Goal: Task Accomplishment & Management: Manage account settings

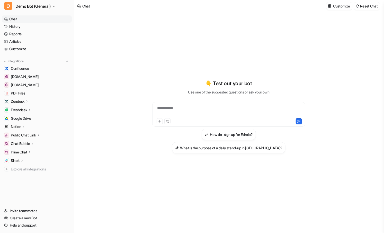
click at [20, 164] on link "Overview" at bounding box center [39, 167] width 64 height 7
click at [20, 161] on div "Slack" at bounding box center [17, 160] width 13 height 5
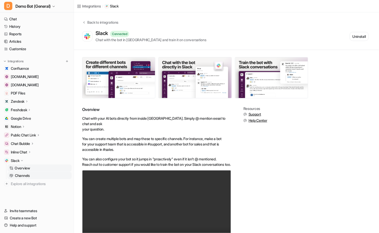
click at [24, 174] on p "Channels" at bounding box center [22, 175] width 15 height 5
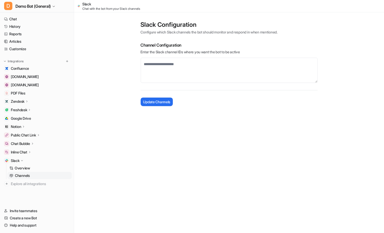
click at [107, 41] on main "Slack Configuration Configure which Slack channels the bot should monitor and r…" at bounding box center [229, 61] width 310 height 99
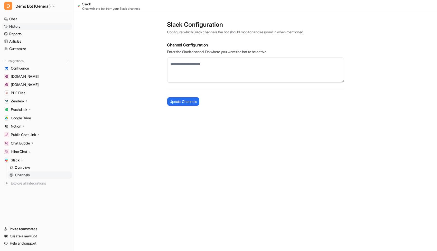
click at [16, 27] on link "History" at bounding box center [37, 26] width 70 height 7
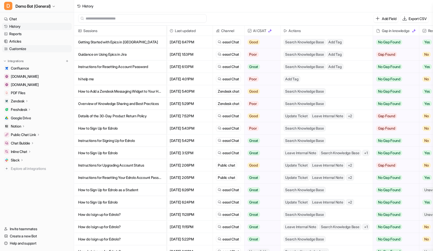
scroll to position [1, 0]
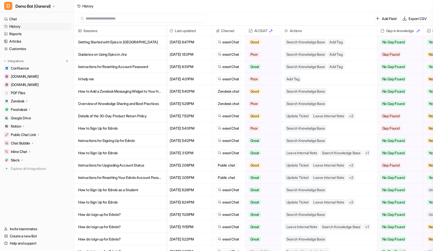
click at [22, 160] on icon at bounding box center [22, 160] width 4 height 4
click at [24, 168] on p "Overview" at bounding box center [22, 167] width 15 height 5
click at [24, 176] on p "Channels" at bounding box center [22, 175] width 15 height 5
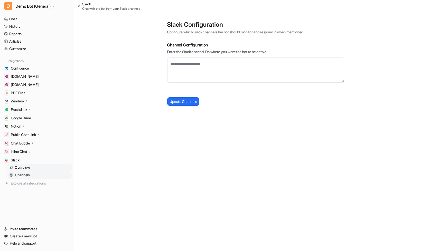
click at [15, 167] on p "Overview" at bounding box center [22, 167] width 15 height 5
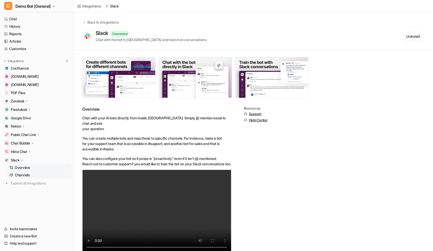
click at [32, 174] on link "Channels" at bounding box center [39, 175] width 64 height 7
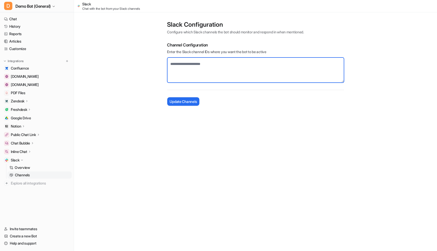
click at [193, 75] on textarea at bounding box center [255, 70] width 177 height 25
paste textarea "**********"
type textarea "**********"
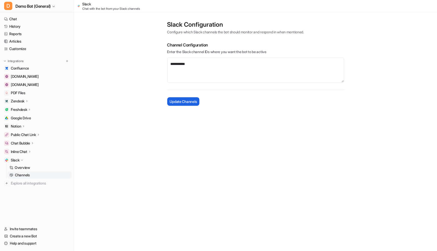
click at [189, 101] on span "Update Channels" at bounding box center [183, 101] width 27 height 5
click at [110, 40] on main "**********" at bounding box center [255, 61] width 363 height 99
drag, startPoint x: 17, startPoint y: 25, endPoint x: 43, endPoint y: 33, distance: 27.5
click at [17, 25] on link "History" at bounding box center [37, 26] width 70 height 7
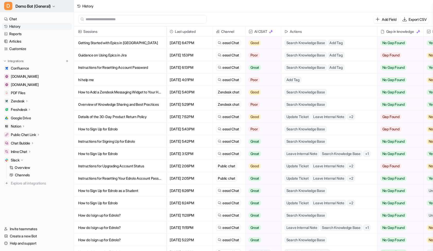
click at [62, 4] on button "D Demo Bot (General)" at bounding box center [37, 6] width 74 height 12
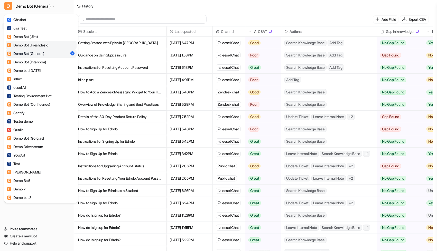
click at [53, 42] on link "D Demo Bot (Freshdesk)" at bounding box center [41, 45] width 71 height 8
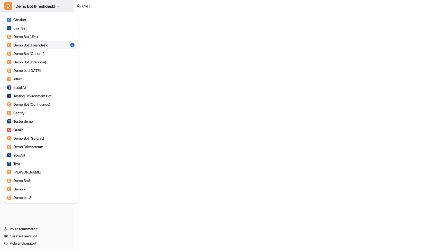
click at [45, 5] on span "Demo Bot (Freshdesk)" at bounding box center [35, 6] width 40 height 7
click at [47, 38] on link "D Demo Bot (Jira)" at bounding box center [41, 36] width 71 height 8
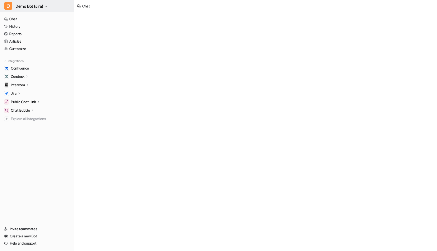
click at [43, 7] on span "Demo Bot (Jira)" at bounding box center [29, 6] width 28 height 7
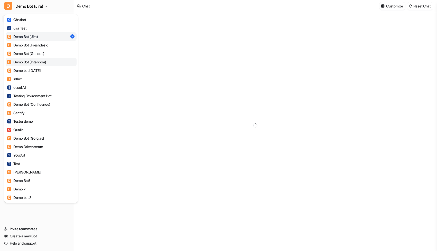
click at [44, 58] on link "D Demo Bot (Intercom)" at bounding box center [41, 62] width 71 height 8
type textarea "**********"
click at [47, 5] on span "Demo Bot (Intercom)" at bounding box center [33, 6] width 37 height 7
click at [38, 28] on link "J Jira Test" at bounding box center [41, 28] width 71 height 8
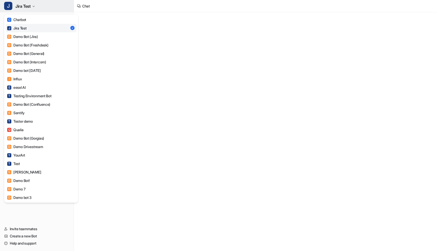
click at [36, 9] on button "J Jira Test" at bounding box center [37, 6] width 74 height 12
type textarea "**********"
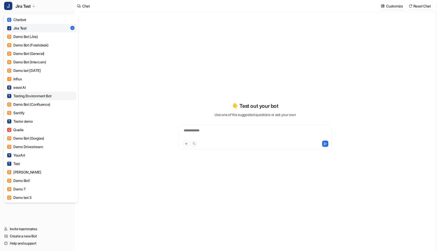
click at [57, 95] on link "T Testing Environment Bot" at bounding box center [41, 96] width 71 height 8
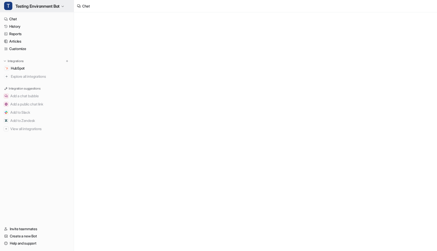
click at [49, 8] on span "Testing Environment Bot" at bounding box center [37, 6] width 44 height 7
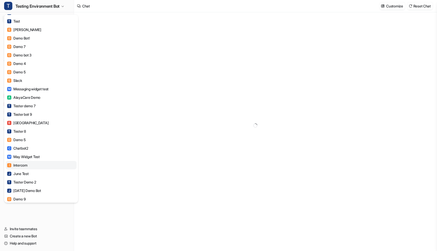
type textarea "**********"
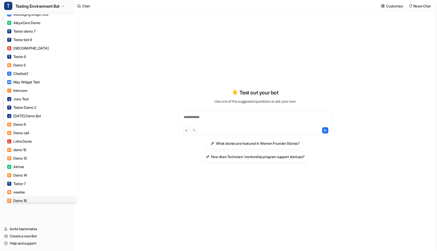
scroll to position [217, 0]
click at [49, 107] on link "T Tester Demo 2" at bounding box center [41, 108] width 71 height 8
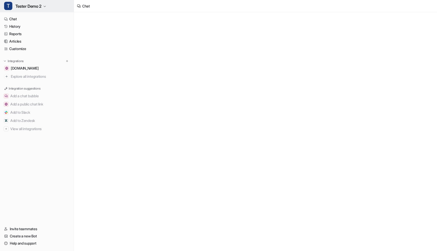
click at [37, 7] on span "Tester Demo 2" at bounding box center [28, 6] width 26 height 7
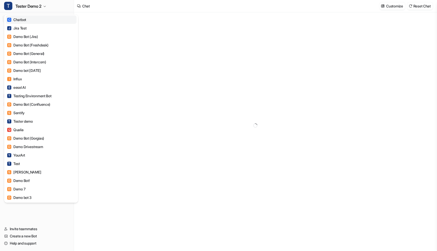
type textarea "**********"
click at [40, 21] on link "C Chatbot" at bounding box center [41, 19] width 71 height 8
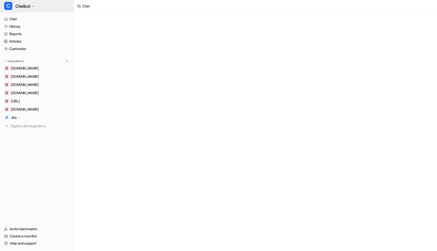
click at [39, 7] on button "C Chatbot" at bounding box center [37, 6] width 74 height 12
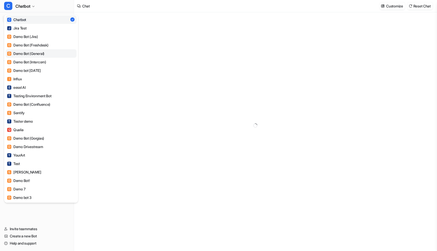
type textarea "**********"
click at [44, 81] on link "I Influx" at bounding box center [41, 79] width 71 height 8
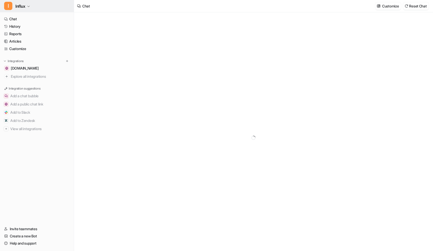
click at [47, 5] on button "I Influx" at bounding box center [37, 6] width 74 height 12
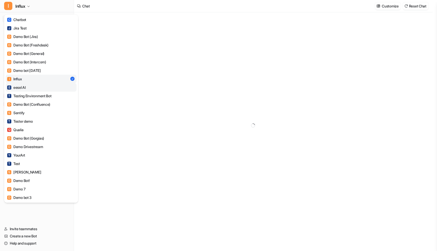
type textarea "**********"
click at [44, 89] on link "E eesel AI" at bounding box center [41, 87] width 71 height 8
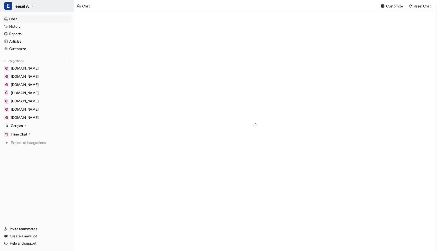
type textarea "**********"
click at [36, 2] on button "E eesel AI" at bounding box center [37, 6] width 74 height 12
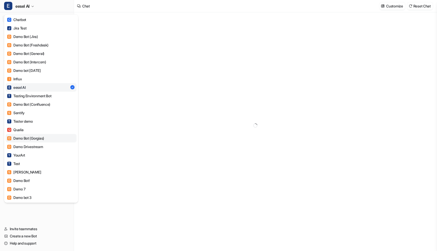
click at [51, 138] on link "D Demo Bot (Gorgias)" at bounding box center [41, 138] width 71 height 8
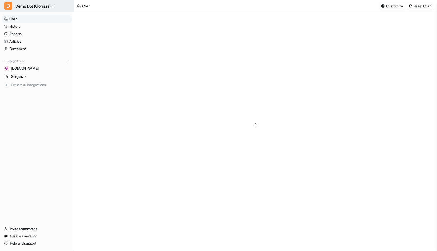
click at [42, 6] on span "Demo Bot (Gorgias)" at bounding box center [32, 6] width 35 height 7
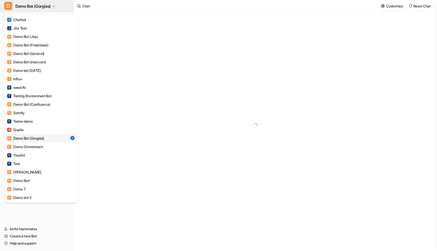
type textarea "**********"
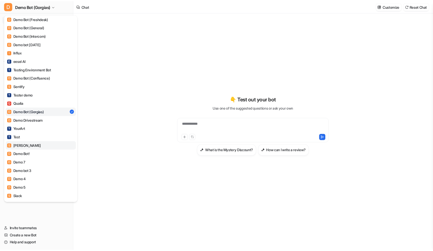
scroll to position [29, 0]
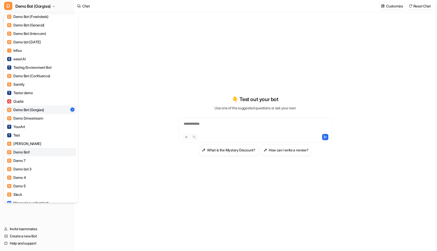
click at [48, 153] on link "D Demo Bot!" at bounding box center [41, 152] width 71 height 8
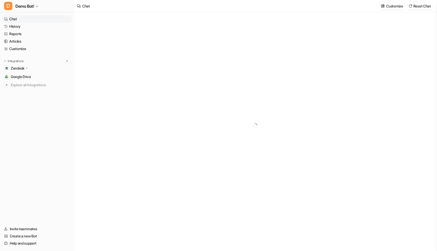
type textarea "**********"
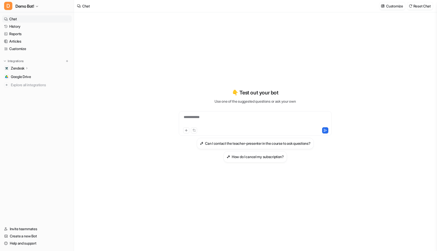
click at [318, 205] on div "**********" at bounding box center [255, 126] width 189 height 176
click at [255, 209] on div "**********" at bounding box center [255, 126] width 189 height 176
click at [68, 63] on div at bounding box center [66, 61] width 5 height 5
click at [39, 6] on icon "button" at bounding box center [36, 6] width 3 height 3
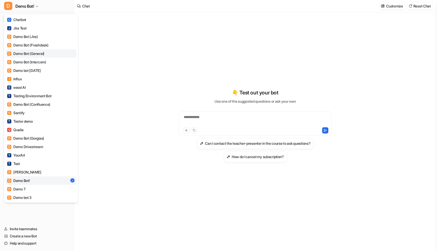
click at [44, 51] on div "D Demo Bot (General)" at bounding box center [25, 53] width 37 height 5
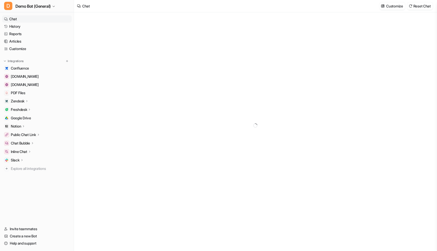
type textarea "**********"
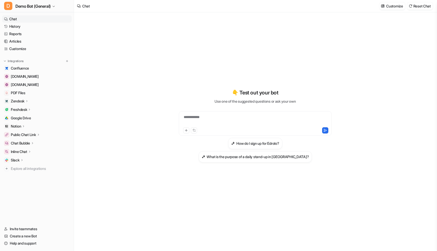
click at [292, 225] on div "**********" at bounding box center [255, 125] width 189 height 227
click at [68, 62] on img at bounding box center [67, 61] width 4 height 4
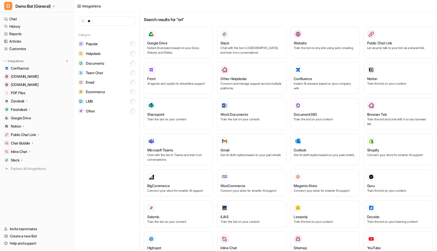
type input "*"
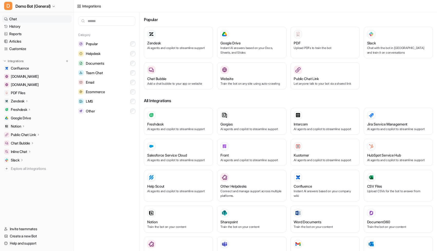
click at [39, 18] on link "Chat" at bounding box center [37, 18] width 70 height 7
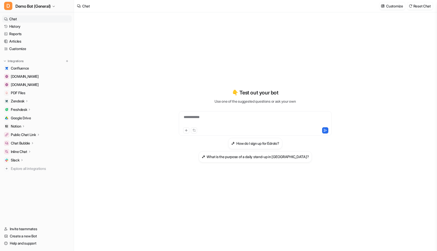
type textarea "**********"
click at [207, 238] on div "**********" at bounding box center [255, 125] width 189 height 227
click at [176, 164] on div "**********" at bounding box center [255, 126] width 189 height 176
click at [124, 206] on div "**********" at bounding box center [255, 131] width 363 height 239
drag, startPoint x: 104, startPoint y: 202, endPoint x: 106, endPoint y: 218, distance: 16.1
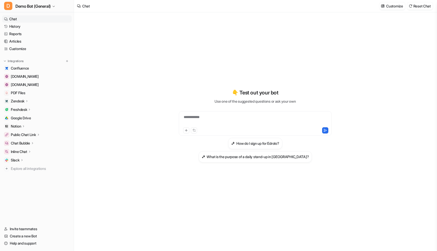
click at [104, 202] on div "**********" at bounding box center [255, 131] width 363 height 239
click at [142, 200] on div "**********" at bounding box center [255, 131] width 363 height 239
click at [29, 160] on div "Slack" at bounding box center [37, 160] width 70 height 7
click at [25, 174] on p "Channels" at bounding box center [22, 175] width 15 height 5
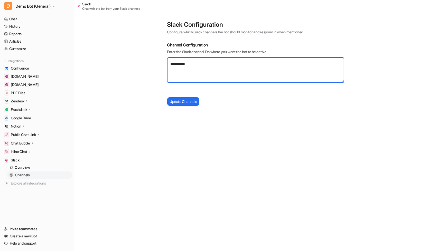
click at [214, 65] on textarea "**********" at bounding box center [255, 70] width 177 height 25
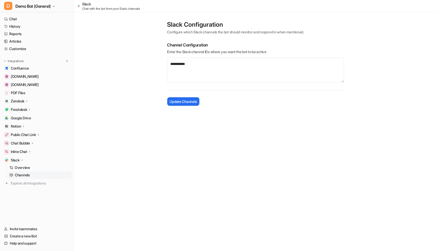
click at [116, 79] on main "**********" at bounding box center [255, 61] width 363 height 99
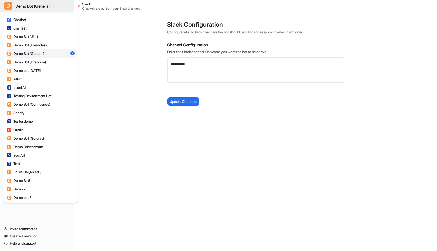
click at [60, 7] on button "D Demo Bot (General)" at bounding box center [37, 6] width 74 height 12
click at [107, 52] on div "D Demo Bot (General) C Chatbot J Jira Test D Demo Bot (Jira) D Demo Bot (Freshd…" at bounding box center [218, 125] width 437 height 251
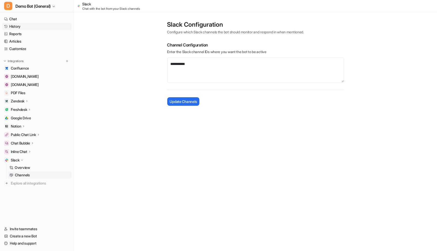
click at [44, 24] on link "History" at bounding box center [37, 26] width 70 height 7
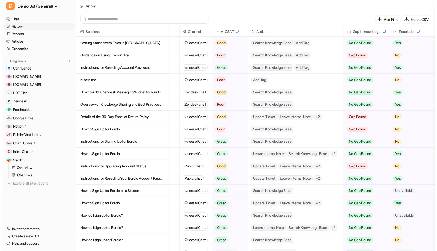
scroll to position [0, 46]
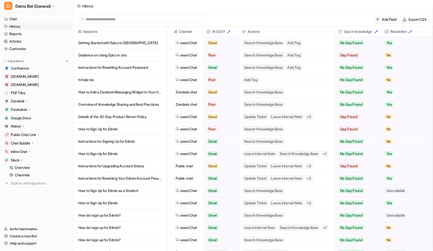
click at [377, 19] on icon at bounding box center [377, 19] width 5 height 5
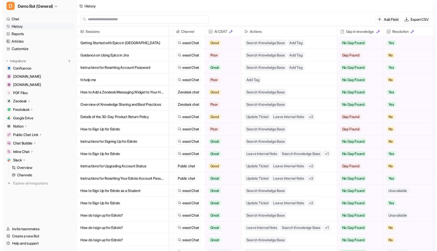
scroll to position [0, 42]
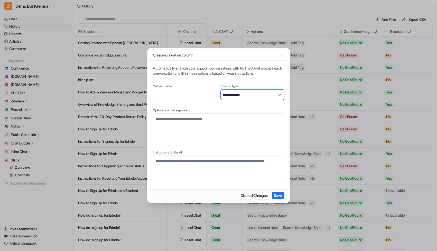
click at [267, 94] on select "**********" at bounding box center [252, 94] width 63 height 11
click at [248, 82] on div "**********" at bounding box center [218, 125] width 131 height 119
click at [281, 55] on icon "button" at bounding box center [282, 55] width 4 height 4
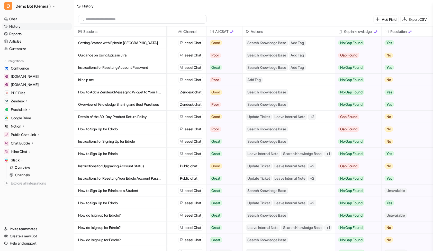
click at [99, 43] on p "Getting Started with Epics in Jira" at bounding box center [120, 43] width 84 height 12
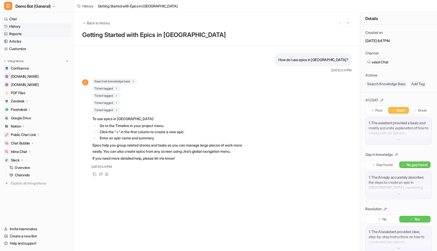
click at [20, 35] on link "Reports" at bounding box center [37, 33] width 70 height 7
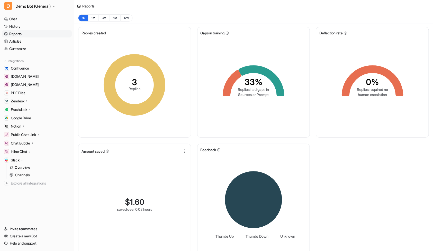
click at [336, 175] on div "Replies created 3 Replies Gaps in training 33% Replies had gaps in Sources or P…" at bounding box center [253, 142] width 359 height 237
click at [29, 27] on link "History" at bounding box center [37, 26] width 70 height 7
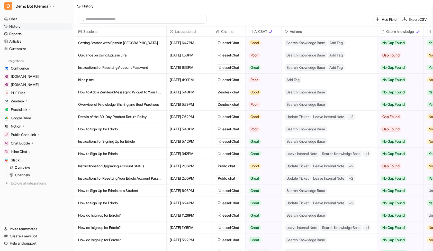
click at [151, 40] on p "Getting Started with Epics in Jira" at bounding box center [120, 43] width 84 height 12
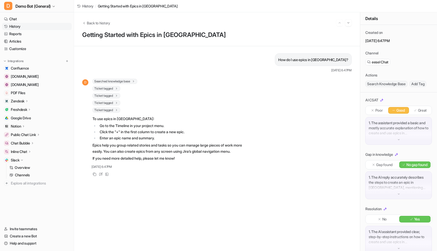
click at [178, 196] on div "How do I use epics in Jira? Oct 14 2025, 6:47PM D Searched knowledge base searc…" at bounding box center [217, 148] width 270 height 191
click at [108, 176] on icon at bounding box center [107, 175] width 4 height 4
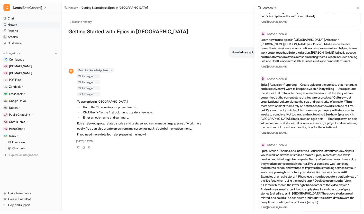
scroll to position [143, 0]
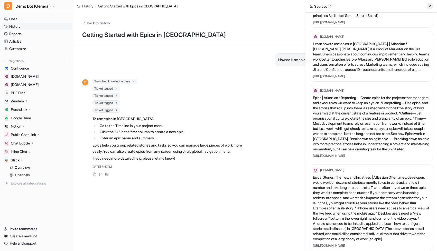
click at [432, 5] on icon at bounding box center [430, 6] width 4 height 4
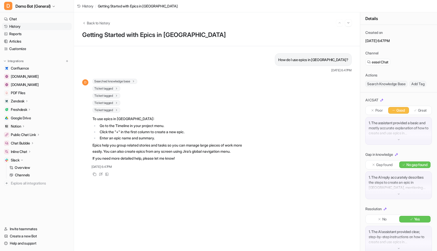
click at [150, 178] on div "Copy Review View Sources" at bounding box center [162, 174] width 161 height 6
click at [109, 178] on div "View Sources" at bounding box center [107, 174] width 6 height 6
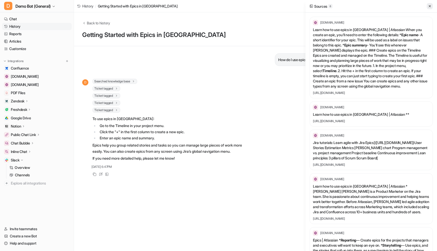
click at [430, 7] on icon at bounding box center [430, 6] width 4 height 4
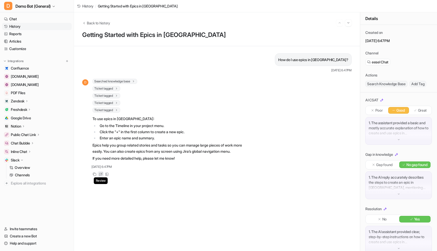
click at [102, 176] on icon at bounding box center [100, 174] width 3 height 3
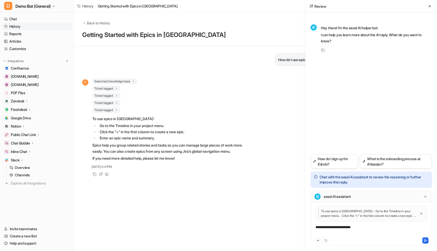
click at [370, 229] on div "**********" at bounding box center [371, 231] width 119 height 12
click at [15, 49] on link "Customize" at bounding box center [37, 48] width 70 height 7
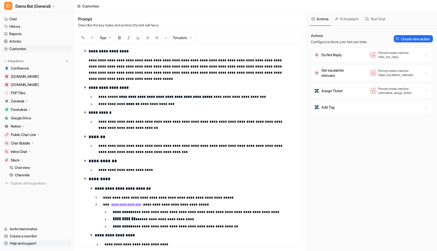
click at [24, 240] on link "Help and support" at bounding box center [37, 243] width 70 height 7
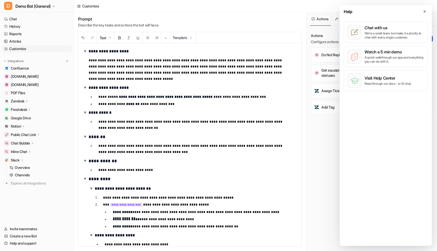
click at [41, 218] on nav "Chat History Reports Articles Customize Integrations Confluence www.airbnb.com …" at bounding box center [37, 117] width 74 height 208
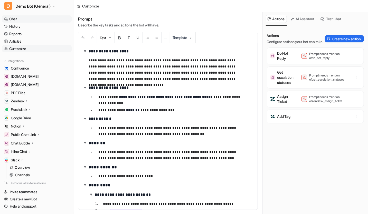
click at [25, 21] on link "Chat" at bounding box center [37, 18] width 70 height 7
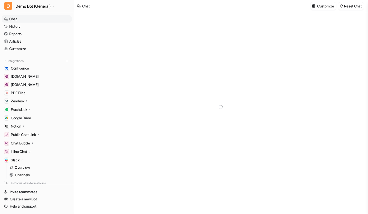
type textarea "**********"
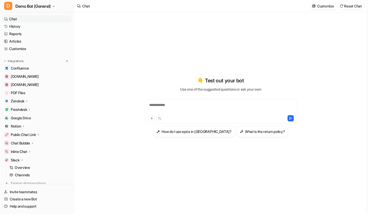
click at [157, 184] on div "**********" at bounding box center [220, 107] width 189 height 190
click at [19, 160] on p "Slack" at bounding box center [15, 160] width 9 height 5
click at [29, 145] on p "Chat Bubble" at bounding box center [20, 143] width 19 height 5
click at [34, 147] on link "Overview" at bounding box center [39, 150] width 64 height 7
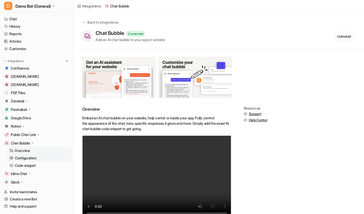
click at [33, 158] on p "Configuration" at bounding box center [25, 158] width 21 height 5
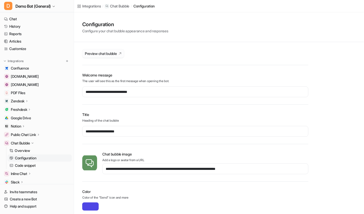
click at [113, 54] on span "Preview chat bubble" at bounding box center [101, 53] width 32 height 5
click at [23, 144] on p "Chat Bubble" at bounding box center [20, 143] width 19 height 5
click at [29, 102] on icon at bounding box center [27, 101] width 4 height 4
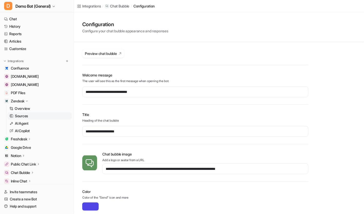
click at [27, 115] on p "Sources" at bounding box center [21, 116] width 13 height 5
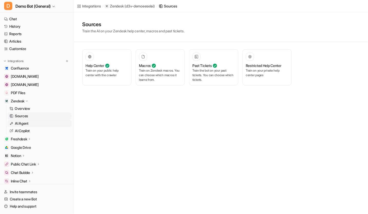
click at [36, 123] on link "AI Agent" at bounding box center [39, 123] width 64 height 7
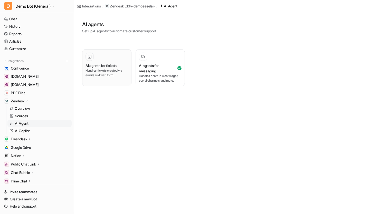
click at [109, 72] on p "Handles tickets created via emails and web form." at bounding box center [107, 72] width 43 height 9
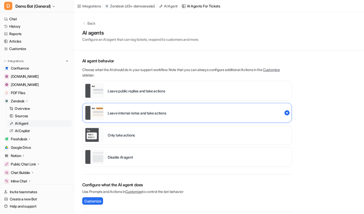
click at [133, 160] on p "Disable AI agent" at bounding box center [120, 157] width 25 height 5
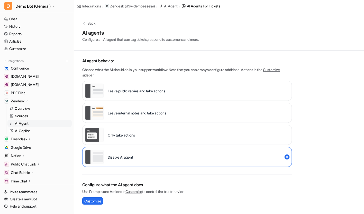
click at [140, 135] on div "Only take actions" at bounding box center [187, 135] width 210 height 20
click at [152, 117] on div "Leave internal notes and take actions" at bounding box center [125, 113] width 81 height 14
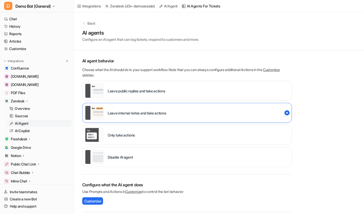
click at [161, 94] on div "Leave public replies and take actions" at bounding box center [125, 91] width 80 height 14
click at [173, 111] on div "Leave internal notes and take actions" at bounding box center [187, 113] width 210 height 20
click at [180, 97] on div "Leave public replies and take actions" at bounding box center [187, 91] width 210 height 20
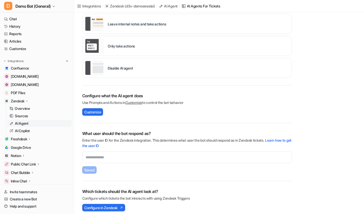
scroll to position [94, 0]
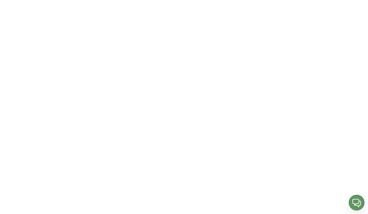
click at [359, 204] on img "Open chat" at bounding box center [357, 203] width 16 height 16
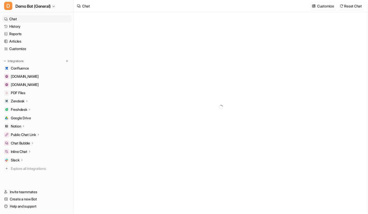
type textarea "**********"
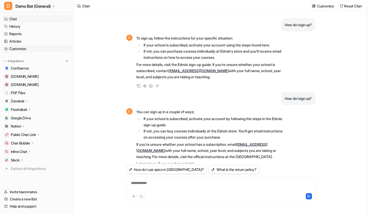
scroll to position [110, 0]
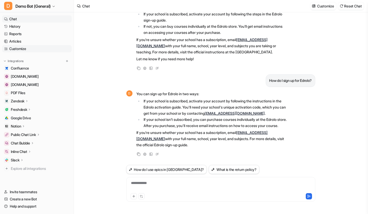
click at [35, 48] on link "Customize" at bounding box center [37, 48] width 70 height 7
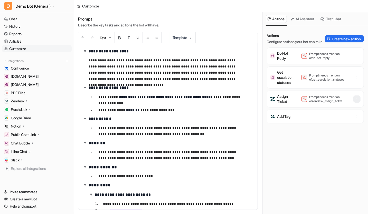
click at [355, 101] on icon "button" at bounding box center [357, 99] width 4 height 4
click at [329, 115] on button "Delete" at bounding box center [331, 111] width 55 height 10
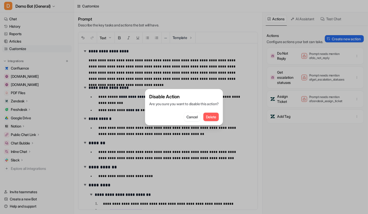
click at [208, 114] on span "Delete" at bounding box center [211, 116] width 10 height 5
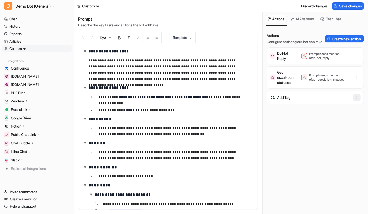
click at [355, 99] on icon "button" at bounding box center [357, 98] width 4 height 4
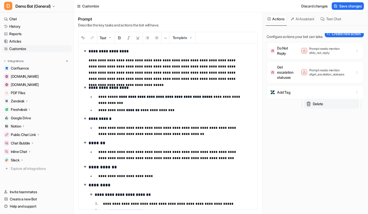
click at [322, 109] on button "Delete" at bounding box center [331, 104] width 55 height 10
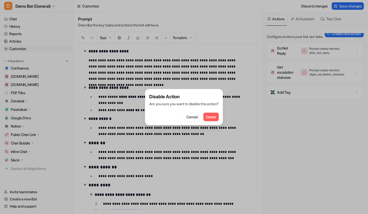
scroll to position [0, 0]
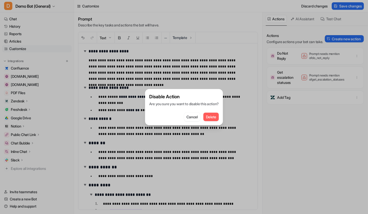
click at [216, 119] on span "Delete" at bounding box center [211, 116] width 10 height 5
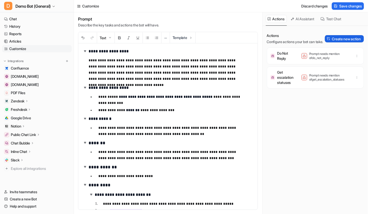
click at [339, 42] on button "Create new action" at bounding box center [344, 38] width 39 height 7
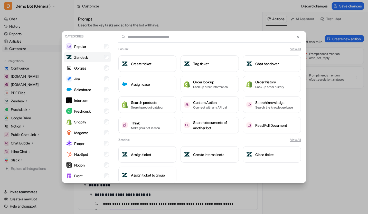
click at [84, 61] on li "Zendesk" at bounding box center [87, 57] width 47 height 10
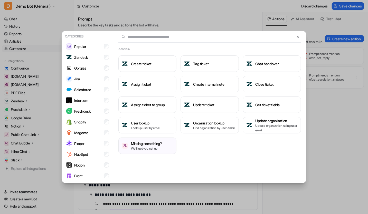
click at [249, 159] on div "Zendesk Create ticket Tag ticket Chat handover Assign ticket Create internal no…" at bounding box center [209, 103] width 193 height 113
click at [154, 59] on button "Create ticket" at bounding box center [147, 63] width 58 height 16
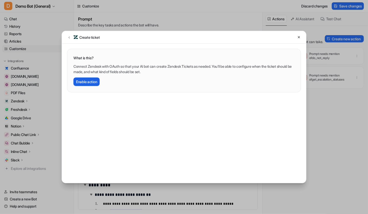
click at [84, 84] on button "Enable action" at bounding box center [86, 82] width 26 height 8
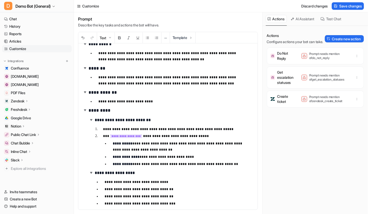
scroll to position [77, 0]
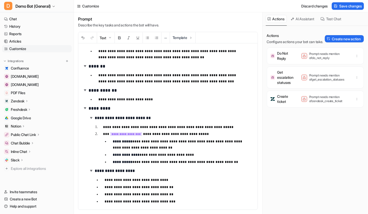
click at [179, 203] on p "**********" at bounding box center [175, 202] width 140 height 6
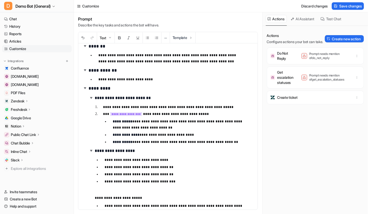
scroll to position [101, 0]
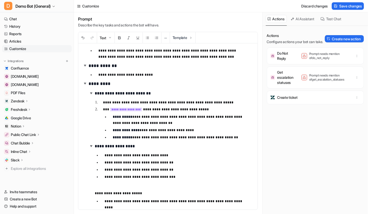
click at [219, 184] on p at bounding box center [172, 185] width 154 height 6
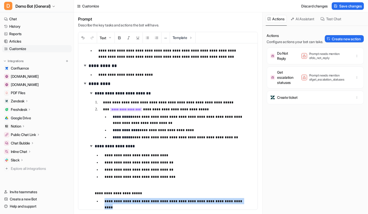
drag, startPoint x: 242, startPoint y: 201, endPoint x: 102, endPoint y: 202, distance: 140.0
click at [102, 202] on li "**********" at bounding box center [174, 201] width 149 height 6
click at [237, 201] on p "**********" at bounding box center [175, 201] width 140 height 6
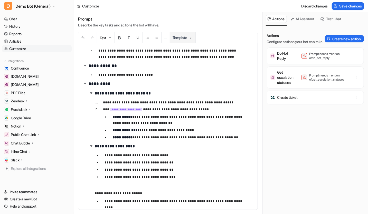
click at [189, 34] on button "Template" at bounding box center [182, 37] width 25 height 11
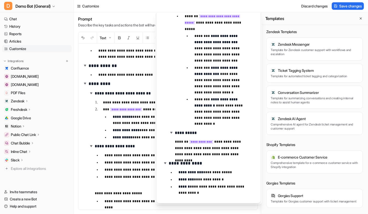
scroll to position [449, 0]
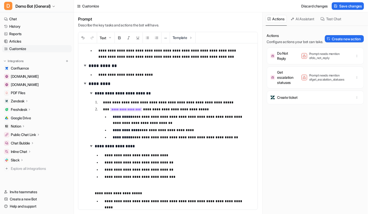
click at [131, 132] on div "**********" at bounding box center [221, 113] width 294 height 202
click at [292, 143] on div "Actions Configure actions your bot can take. Create new action Do Not Reply Pro…" at bounding box center [315, 123] width 97 height 180
click at [325, 42] on button "Create new action" at bounding box center [344, 38] width 39 height 7
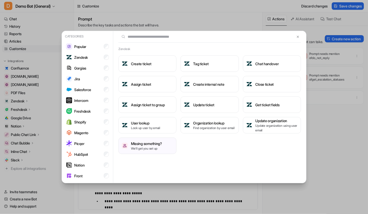
click at [240, 165] on div "Zendesk Create ticket Tag ticket Chat handover Assign ticket Create internal no…" at bounding box center [209, 107] width 193 height 153
click at [325, 156] on div "Categories Popular Zendesk Gorgias Jira Salesforce Intercom Freshdesk Shopify M…" at bounding box center [184, 107] width 368 height 214
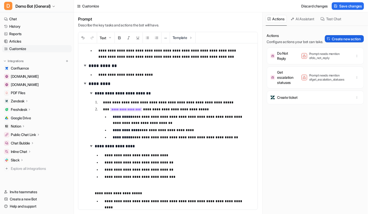
click at [342, 42] on button "Create new action" at bounding box center [344, 38] width 39 height 7
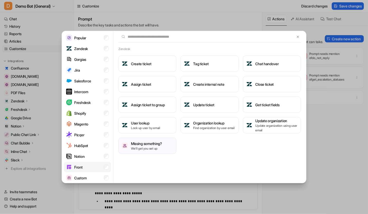
scroll to position [21, 0]
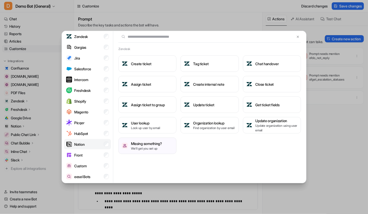
click at [91, 142] on li "Notion" at bounding box center [87, 144] width 47 height 10
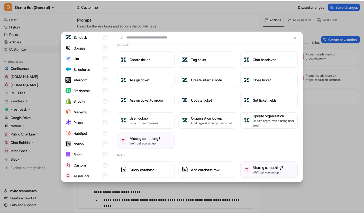
scroll to position [1, 0]
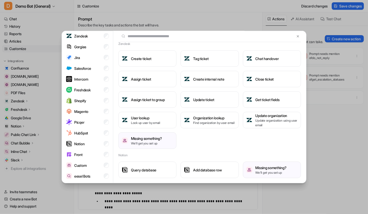
click at [335, 165] on div "Categories Popular Zendesk Gorgias Jira Salesforce Intercom Freshdesk Shopify M…" at bounding box center [184, 107] width 368 height 214
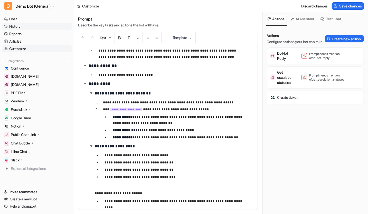
click at [29, 24] on link "History" at bounding box center [37, 26] width 70 height 7
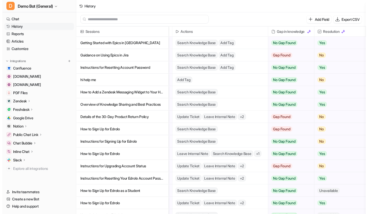
scroll to position [0, 115]
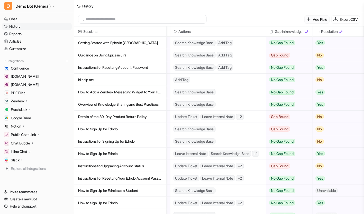
click at [306, 18] on icon at bounding box center [308, 19] width 5 height 5
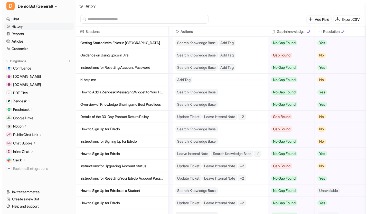
scroll to position [0, 111]
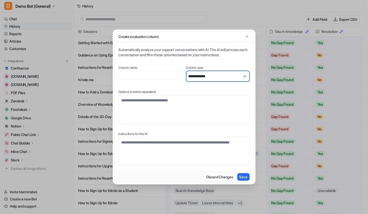
click at [224, 79] on select "**********" at bounding box center [217, 76] width 63 height 11
select select "**********"
click at [186, 71] on select "**********" at bounding box center [217, 76] width 63 height 11
click at [201, 88] on div "**********" at bounding box center [184, 106] width 131 height 119
click at [247, 36] on icon "button" at bounding box center [247, 36] width 2 height 2
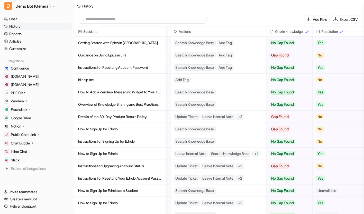
click at [134, 41] on p "Getting Started with Epics in Jira" at bounding box center [120, 43] width 84 height 12
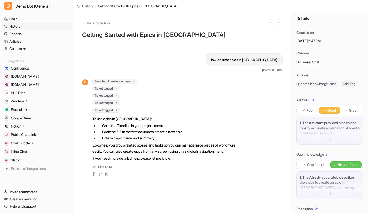
click at [193, 140] on li "Enter an epic name and summary." at bounding box center [170, 138] width 145 height 6
click at [109, 175] on div "View Sources" at bounding box center [107, 174] width 6 height 6
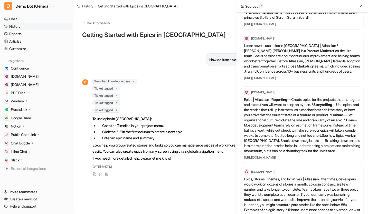
scroll to position [143, 0]
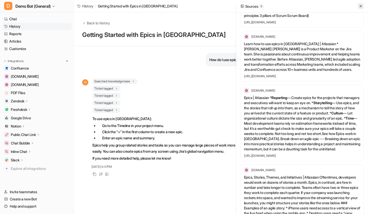
click at [362, 5] on icon at bounding box center [361, 6] width 4 height 4
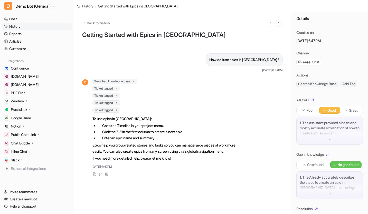
click at [191, 152] on p "Epics help you group related stories and tasks so you can manage large pieces o…" at bounding box center [167, 148] width 150 height 12
click at [99, 173] on icon at bounding box center [100, 174] width 3 height 3
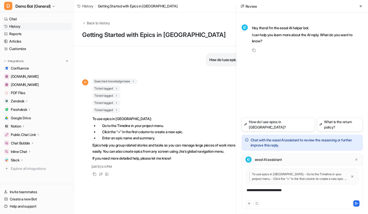
click at [299, 194] on div "**********" at bounding box center [302, 194] width 119 height 12
click at [319, 191] on div "**********" at bounding box center [302, 194] width 119 height 12
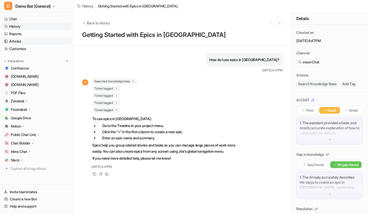
click at [34, 40] on link "Articles" at bounding box center [37, 41] width 70 height 7
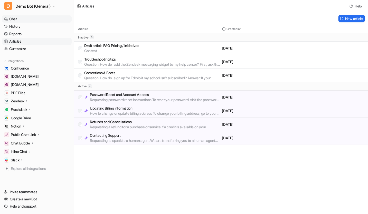
click at [24, 18] on link "Chat" at bounding box center [37, 18] width 70 height 7
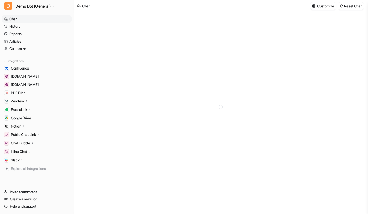
type textarea "**********"
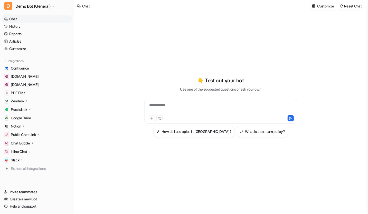
click at [200, 105] on div "**********" at bounding box center [221, 109] width 150 height 12
click at [179, 129] on h3 "How do I use epics in Jira?" at bounding box center [197, 131] width 70 height 5
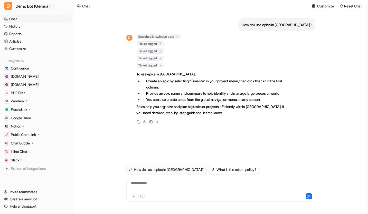
click at [158, 125] on icon at bounding box center [157, 122] width 5 height 7
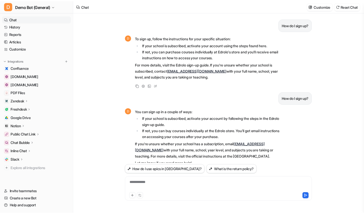
scroll to position [110, 0]
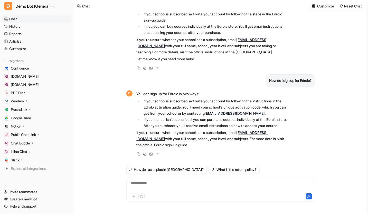
click at [187, 134] on p "If you’re unsure whether your school has a subscription, email help@edrolo.com.…" at bounding box center [212, 139] width 150 height 18
click at [351, 7] on button "Reset Chat" at bounding box center [351, 5] width 26 height 7
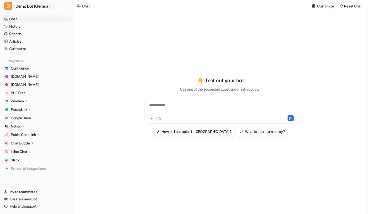
click at [181, 52] on div "**********" at bounding box center [220, 107] width 189 height 150
click at [142, 50] on div "**********" at bounding box center [220, 107] width 189 height 150
click at [175, 55] on div "**********" at bounding box center [220, 107] width 189 height 150
click at [136, 166] on div "**********" at bounding box center [220, 107] width 189 height 150
click at [150, 183] on div "**********" at bounding box center [220, 107] width 189 height 190
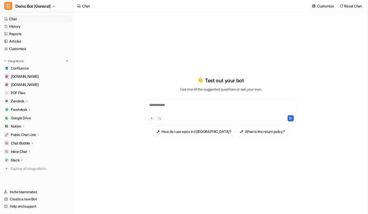
click at [177, 188] on div "**********" at bounding box center [220, 107] width 189 height 190
click at [60, 8] on button "D Demo Bot (General)" at bounding box center [37, 6] width 74 height 12
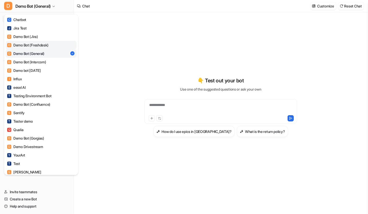
click at [44, 45] on div "D Demo Bot (Freshdesk)" at bounding box center [27, 44] width 41 height 5
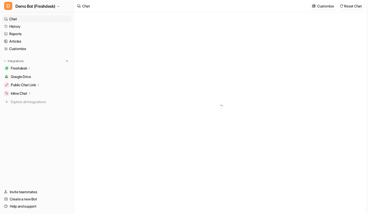
type textarea "**********"
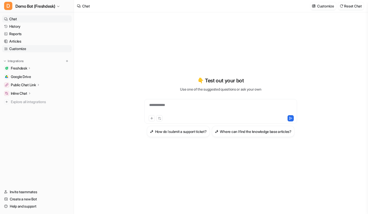
click at [35, 47] on link "Customize" at bounding box center [37, 48] width 70 height 7
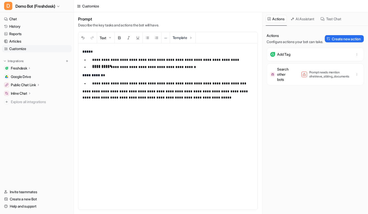
click at [41, 140] on nav "Chat History Reports Articles Customize Integrations Freshdesk Overview Sources…" at bounding box center [37, 98] width 74 height 171
click at [50, 5] on span "Demo Bot (Freshdesk)" at bounding box center [35, 6] width 40 height 7
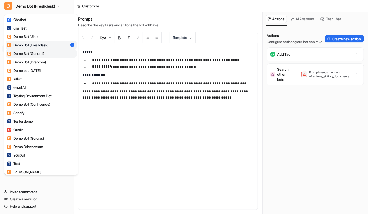
click at [38, 53] on div "D Demo Bot (General)" at bounding box center [25, 53] width 37 height 5
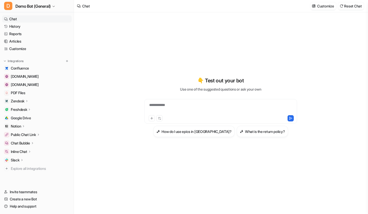
click at [28, 100] on icon at bounding box center [27, 101] width 4 height 4
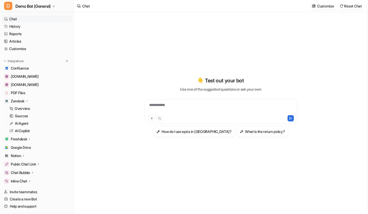
click at [102, 107] on div "**********" at bounding box center [221, 113] width 294 height 202
click at [28, 122] on p "AI Agent" at bounding box center [22, 123] width 14 height 5
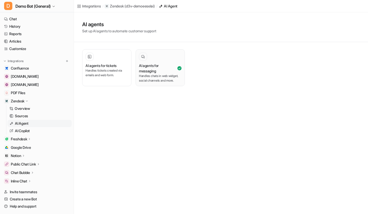
click at [168, 63] on h3 "AI agents for messaging" at bounding box center [158, 68] width 38 height 11
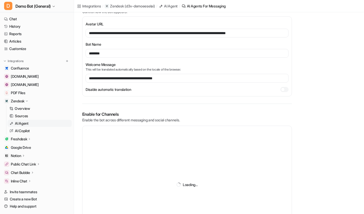
scroll to position [45, 0]
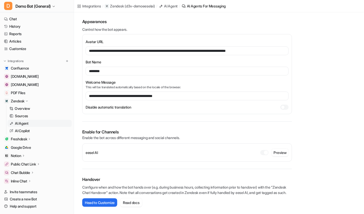
click at [33, 173] on icon at bounding box center [32, 173] width 1 height 2
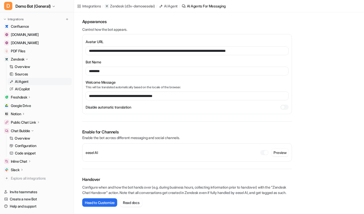
scroll to position [53, 0]
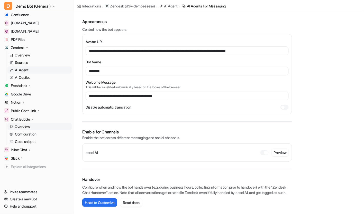
click at [32, 127] on link "Overview" at bounding box center [39, 126] width 64 height 7
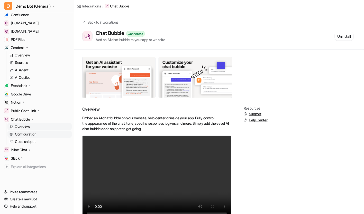
click at [29, 134] on p "Configuration" at bounding box center [25, 134] width 21 height 5
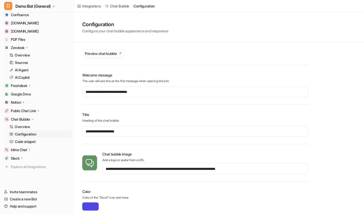
click at [101, 54] on span "Preview chat bubble" at bounding box center [101, 53] width 32 height 5
click at [31, 122] on div "Chat Bubble" at bounding box center [37, 119] width 70 height 7
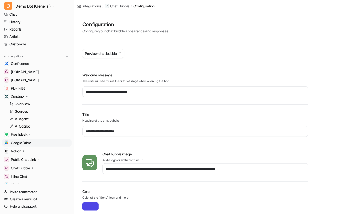
scroll to position [3, 0]
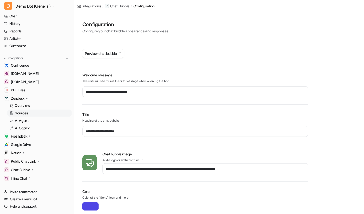
click at [28, 111] on p "Sources" at bounding box center [21, 113] width 13 height 5
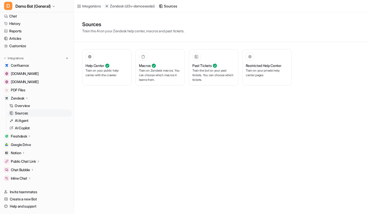
click at [209, 139] on div "Integrations / Zendesk ( d3v-demoeeselai ) / Sources Sources Train the AI on yo…" at bounding box center [184, 107] width 368 height 214
click at [203, 74] on p "Train the bot on your past tickets. You can choose which tickets." at bounding box center [213, 75] width 43 height 14
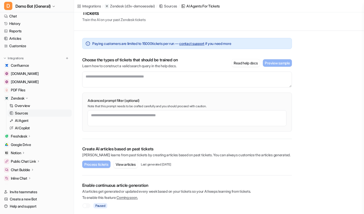
scroll to position [22, 0]
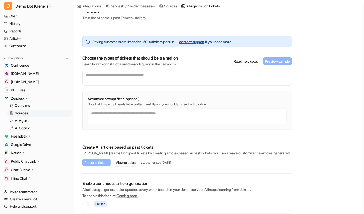
click at [128, 164] on button "View articles" at bounding box center [126, 162] width 24 height 7
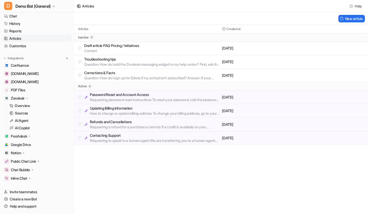
click at [124, 97] on p "Password Reset and Account Access" at bounding box center [155, 94] width 130 height 5
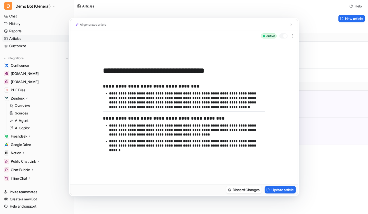
click at [320, 164] on div "**********" at bounding box center [184, 107] width 368 height 214
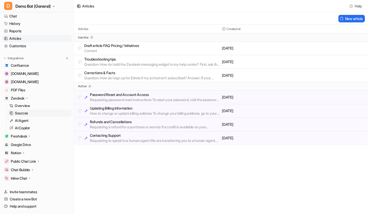
click at [23, 113] on p "Sources" at bounding box center [21, 113] width 13 height 5
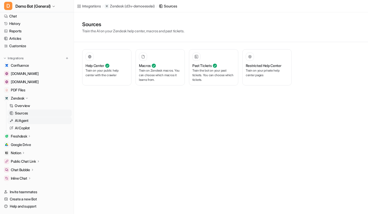
click at [40, 119] on link "AI Agent" at bounding box center [39, 120] width 64 height 7
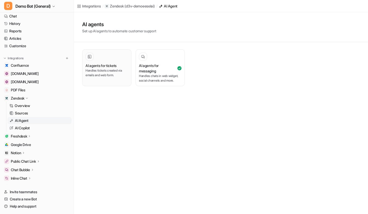
click at [92, 69] on p "Handles tickets created via emails and web form." at bounding box center [107, 72] width 43 height 9
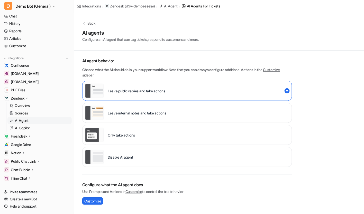
click at [154, 153] on div "Disable AI agent" at bounding box center [187, 157] width 210 height 20
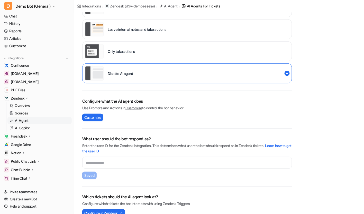
scroll to position [94, 0]
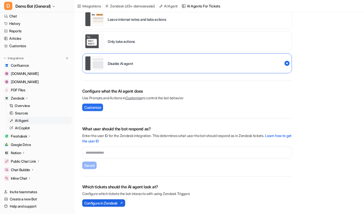
click at [113, 202] on span "Configure in Zendesk" at bounding box center [100, 203] width 33 height 5
click at [32, 112] on link "Sources" at bounding box center [39, 113] width 64 height 7
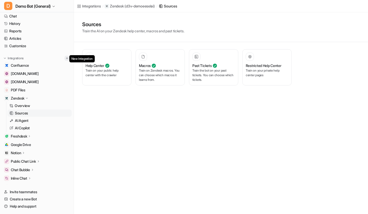
click at [65, 58] on img at bounding box center [67, 59] width 4 height 4
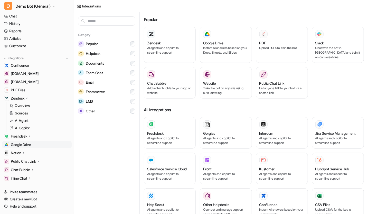
click at [19, 143] on span "Google Drive" at bounding box center [21, 144] width 20 height 5
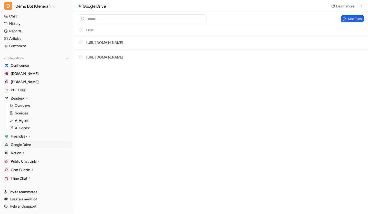
click at [343, 19] on icon at bounding box center [344, 18] width 3 height 3
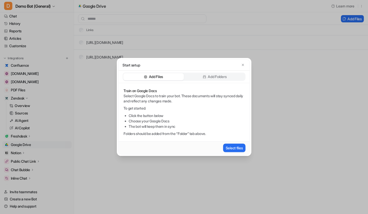
click at [206, 80] on div "Add Folders" at bounding box center [214, 76] width 61 height 7
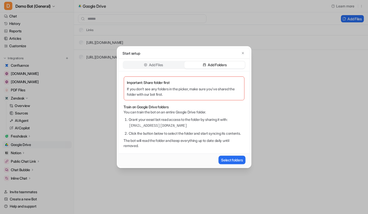
click at [161, 64] on p "Add Files" at bounding box center [156, 64] width 14 height 5
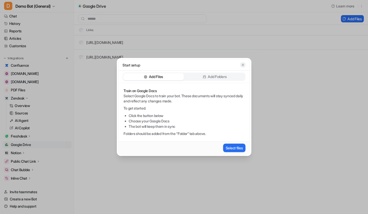
click at [244, 66] on icon "button" at bounding box center [243, 65] width 4 height 4
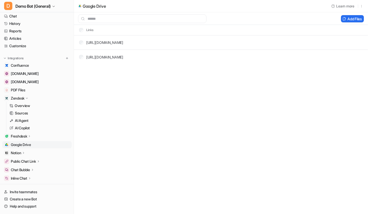
click at [176, 106] on div "Google Drive Learn more Add Files Links https://docs.google.com/document/d/1eFC…" at bounding box center [184, 107] width 368 height 214
click at [22, 44] on link "Customize" at bounding box center [37, 45] width 70 height 7
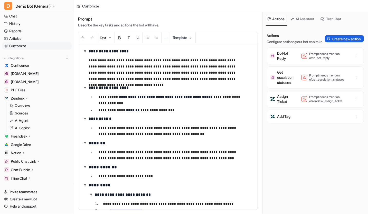
click at [328, 42] on button "Create new action" at bounding box center [344, 38] width 39 height 7
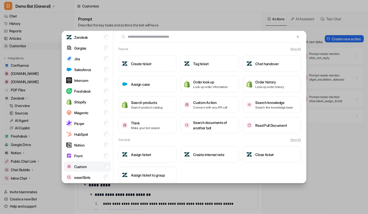
scroll to position [21, 0]
click at [81, 166] on p "Custom" at bounding box center [80, 165] width 12 height 5
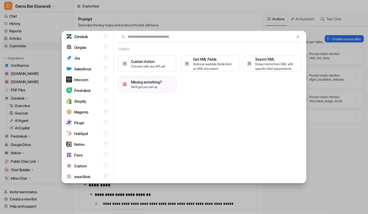
click at [214, 26] on div "Categories Popular Zendesk Gorgias Jira Salesforce Intercom Freshdesk Shopify M…" at bounding box center [184, 107] width 253 height 214
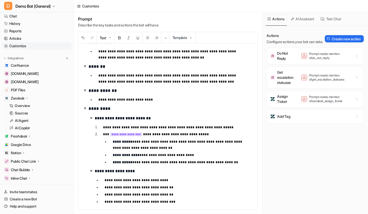
scroll to position [77, 0]
click at [186, 37] on button "Template" at bounding box center [182, 37] width 25 height 11
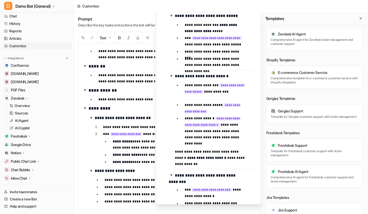
scroll to position [457, 0]
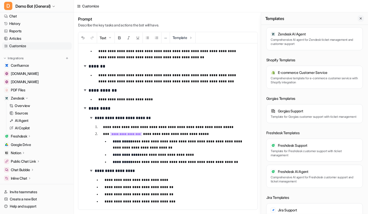
click at [360, 17] on icon "Close flyout" at bounding box center [361, 19] width 4 height 4
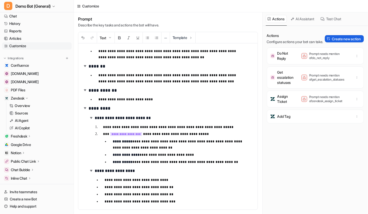
click at [339, 41] on button "Create new action" at bounding box center [344, 38] width 39 height 7
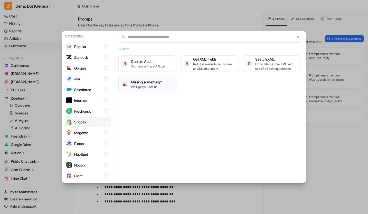
click at [91, 124] on li "Shopify" at bounding box center [87, 122] width 47 height 10
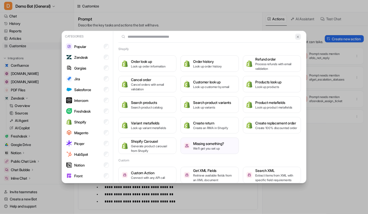
click at [296, 39] on img at bounding box center [298, 37] width 4 height 4
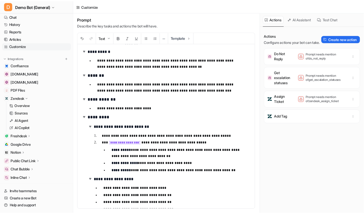
scroll to position [77, 0]
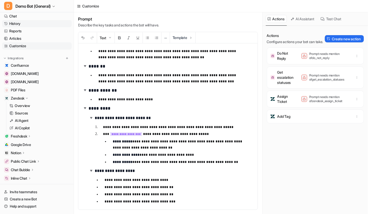
click at [37, 27] on link "History" at bounding box center [37, 23] width 70 height 7
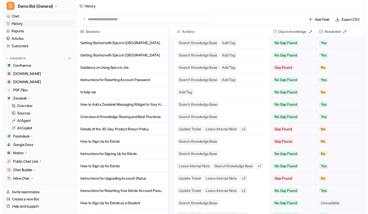
scroll to position [0, 115]
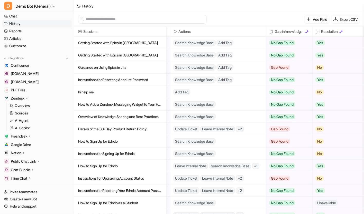
click at [126, 45] on p "Getting Started with Epics in Jira" at bounding box center [120, 43] width 84 height 12
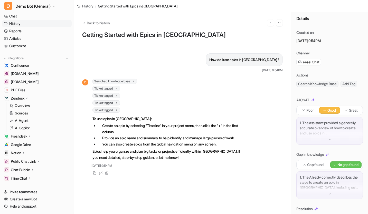
click at [306, 113] on p "Poor" at bounding box center [309, 110] width 7 height 5
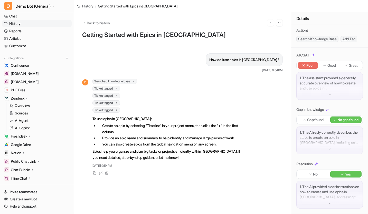
scroll to position [57, 0]
click at [314, 119] on p "Gap found" at bounding box center [316, 119] width 16 height 5
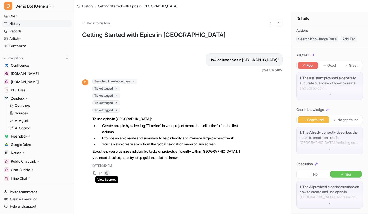
click at [108, 175] on icon at bounding box center [106, 173] width 3 height 3
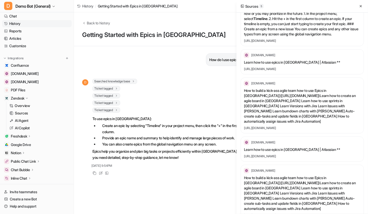
scroll to position [53, 0]
click at [361, 4] on button at bounding box center [361, 6] width 6 height 6
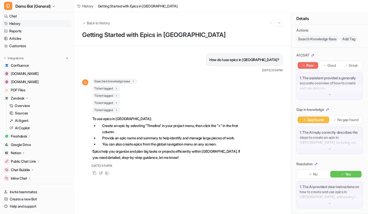
click at [176, 168] on div "Oct 14 2025, 9:54PM" at bounding box center [162, 166] width 161 height 5
click at [101, 175] on icon at bounding box center [101, 174] width 4 height 4
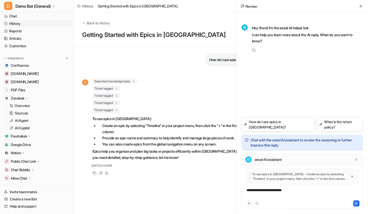
click at [299, 189] on div "**********" at bounding box center [302, 194] width 119 height 12
click at [361, 5] on icon at bounding box center [361, 6] width 4 height 4
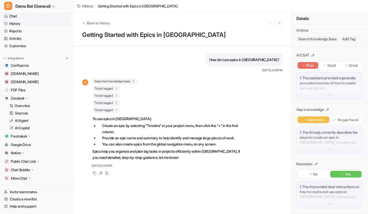
click at [42, 14] on link "Chat" at bounding box center [37, 16] width 70 height 7
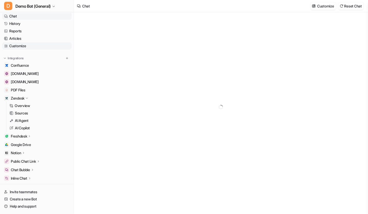
click at [29, 44] on link "Customize" at bounding box center [37, 45] width 70 height 7
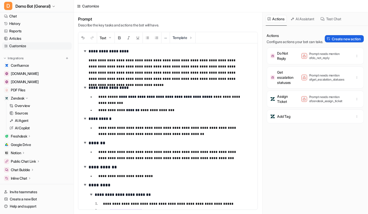
click at [342, 40] on button "Create new action" at bounding box center [344, 38] width 39 height 7
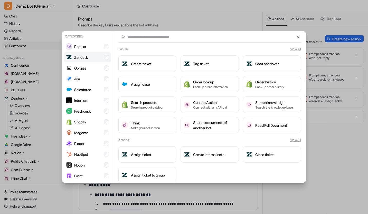
click at [96, 58] on li "Zendesk" at bounding box center [87, 57] width 47 height 10
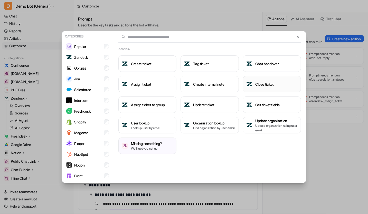
click at [256, 86] on h3 "Close ticket" at bounding box center [265, 84] width 18 height 5
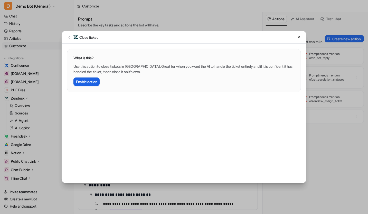
click at [80, 79] on button "Enable action" at bounding box center [86, 82] width 26 height 8
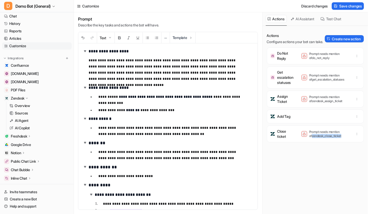
drag, startPoint x: 338, startPoint y: 147, endPoint x: 303, endPoint y: 150, distance: 35.8
click at [303, 140] on div "Close ticket Prompt needs mention of zendesk_close_ticket" at bounding box center [315, 134] width 92 height 12
click at [303, 179] on div "Actions Configure actions your bot can take. Create new action Do Not Reply Pro…" at bounding box center [315, 123] width 97 height 180
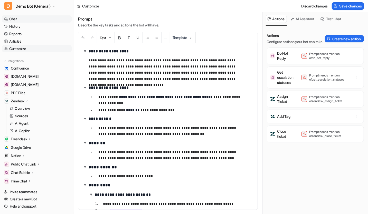
click at [40, 20] on link "Chat" at bounding box center [37, 18] width 70 height 7
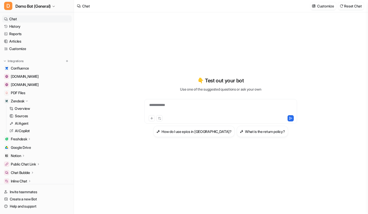
click at [27, 101] on icon at bounding box center [27, 101] width 4 height 4
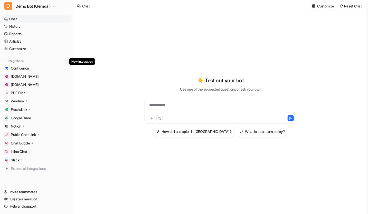
click at [64, 63] on button at bounding box center [66, 61] width 5 height 5
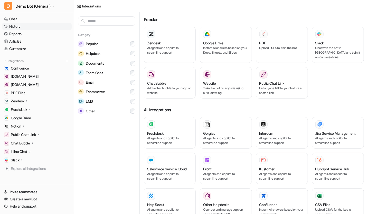
click at [21, 28] on link "History" at bounding box center [37, 26] width 70 height 7
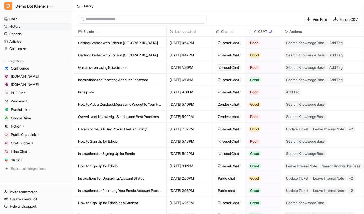
click at [317, 17] on p "Add Field" at bounding box center [320, 19] width 14 height 5
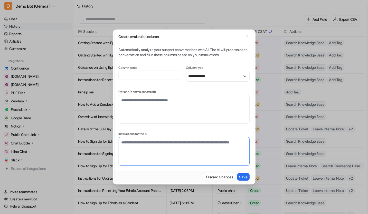
click at [167, 146] on textarea at bounding box center [184, 151] width 131 height 29
drag, startPoint x: 248, startPoint y: 36, endPoint x: 157, endPoint y: 107, distance: 115.8
click at [205, 54] on div "**********" at bounding box center [184, 107] width 140 height 152
click at [248, 35] on icon "button" at bounding box center [247, 37] width 4 height 4
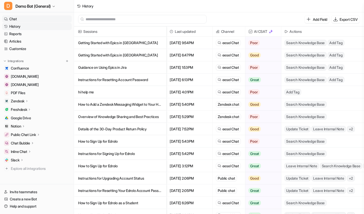
click at [34, 22] on link "Chat" at bounding box center [37, 18] width 70 height 7
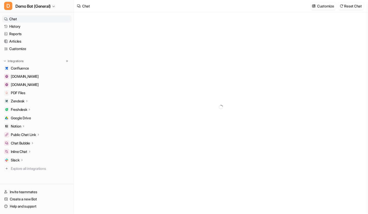
type textarea "**********"
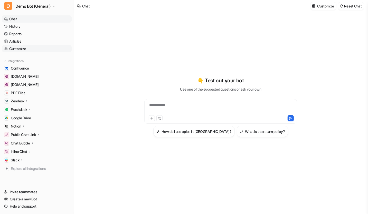
click at [21, 50] on link "Customize" at bounding box center [37, 48] width 70 height 7
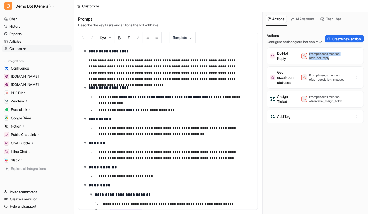
drag, startPoint x: 330, startPoint y: 69, endPoint x: 302, endPoint y: 68, distance: 27.5
click at [302, 62] on div "Do Not Reply Prompt needs mention of do_not_reply" at bounding box center [315, 56] width 92 height 12
click at [315, 62] on div "Do Not Reply Prompt needs mention of do_not_reply" at bounding box center [315, 56] width 92 height 12
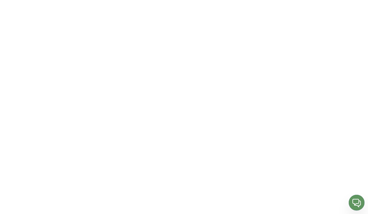
click at [357, 202] on img "Open chat" at bounding box center [357, 203] width 16 height 16
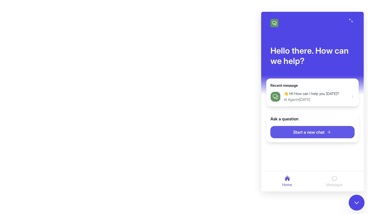
click at [327, 132] on icon "Start a new chat conversation" at bounding box center [329, 132] width 5 height 5
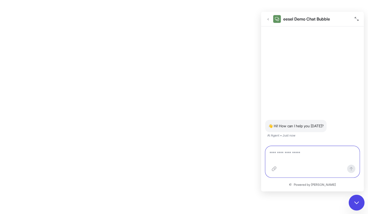
click at [308, 157] on textarea at bounding box center [313, 157] width 86 height 12
click at [295, 152] on textarea at bounding box center [313, 157] width 86 height 12
click at [267, 18] on icon "Go back" at bounding box center [268, 19] width 4 height 4
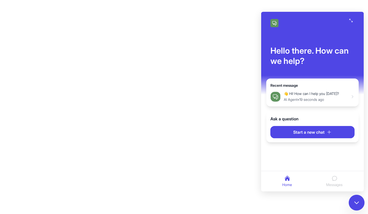
click at [172, 86] on body at bounding box center [184, 107] width 368 height 214
